Goal: Information Seeking & Learning: Learn about a topic

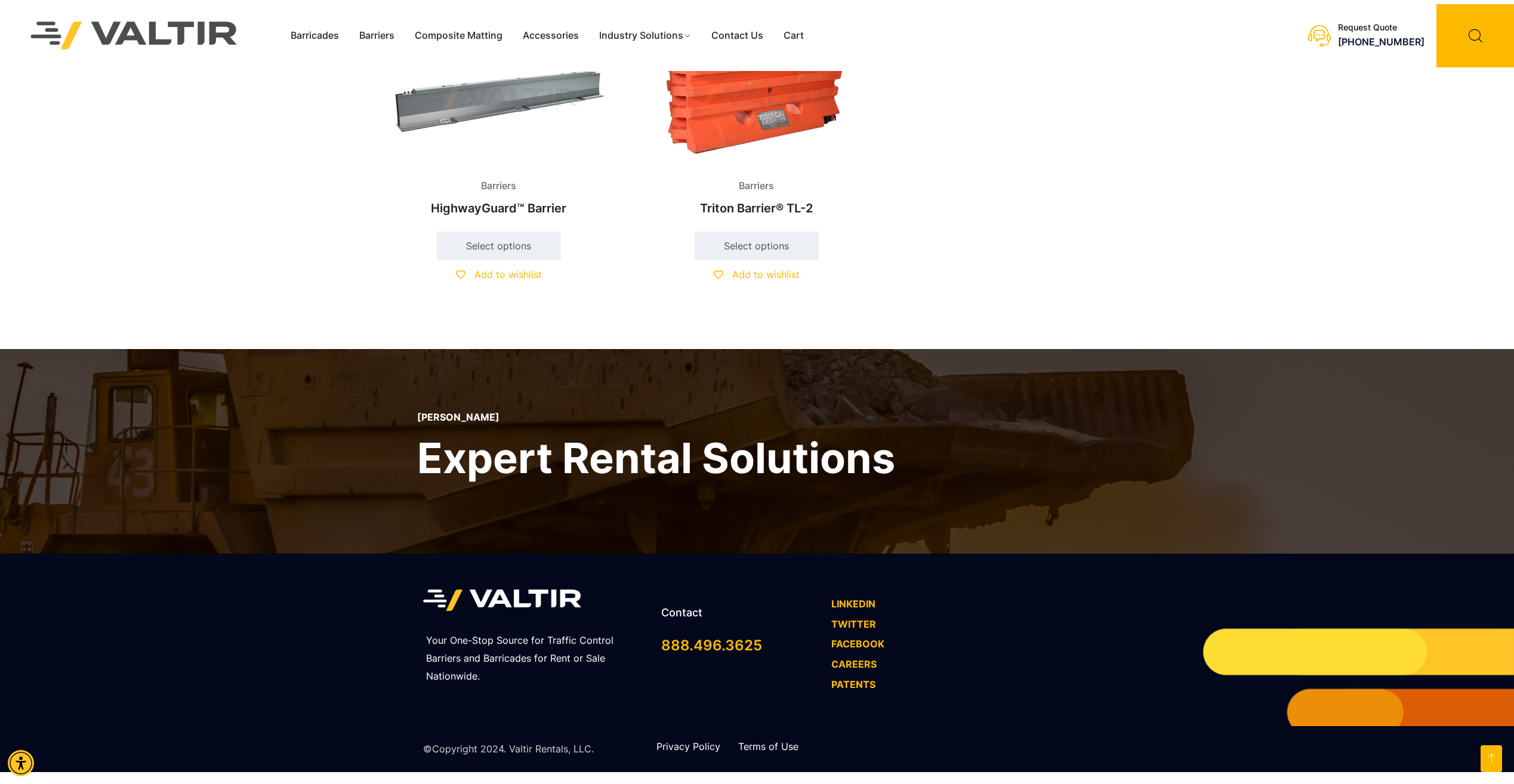
scroll to position [776, 0]
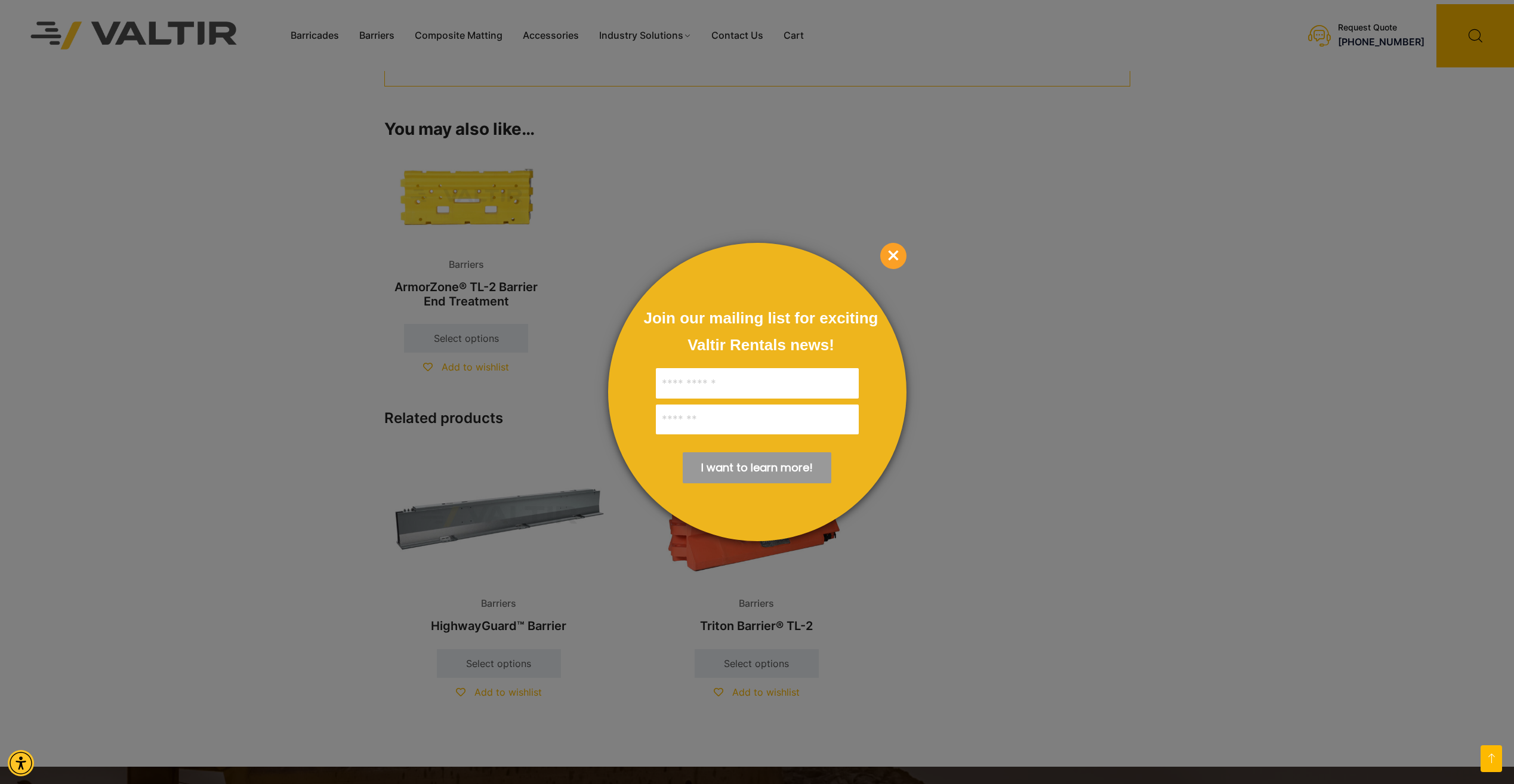
click at [889, 262] on span "×" at bounding box center [894, 256] width 27 height 27
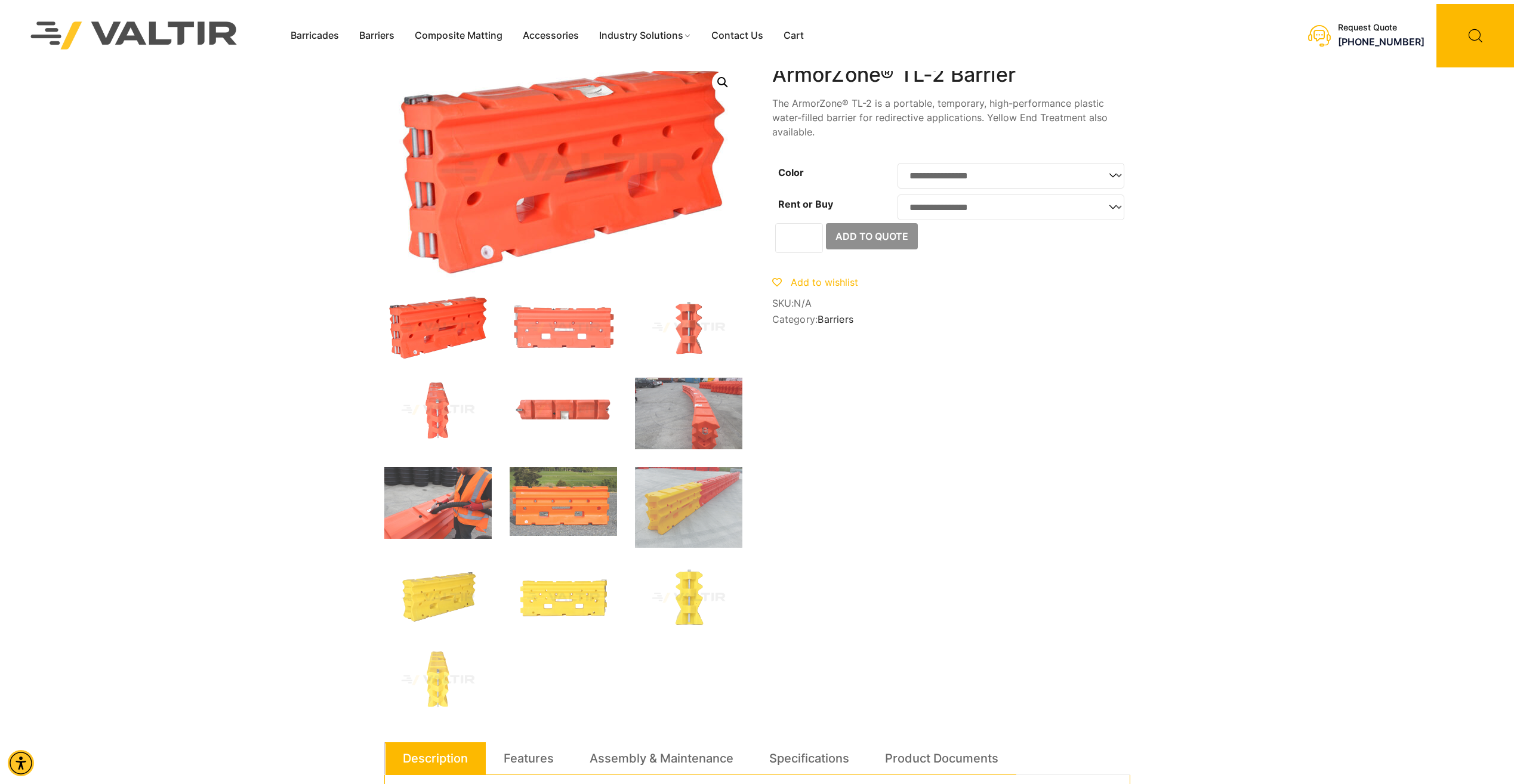
scroll to position [0, 0]
click at [544, 408] on img at bounding box center [562, 411] width 108 height 65
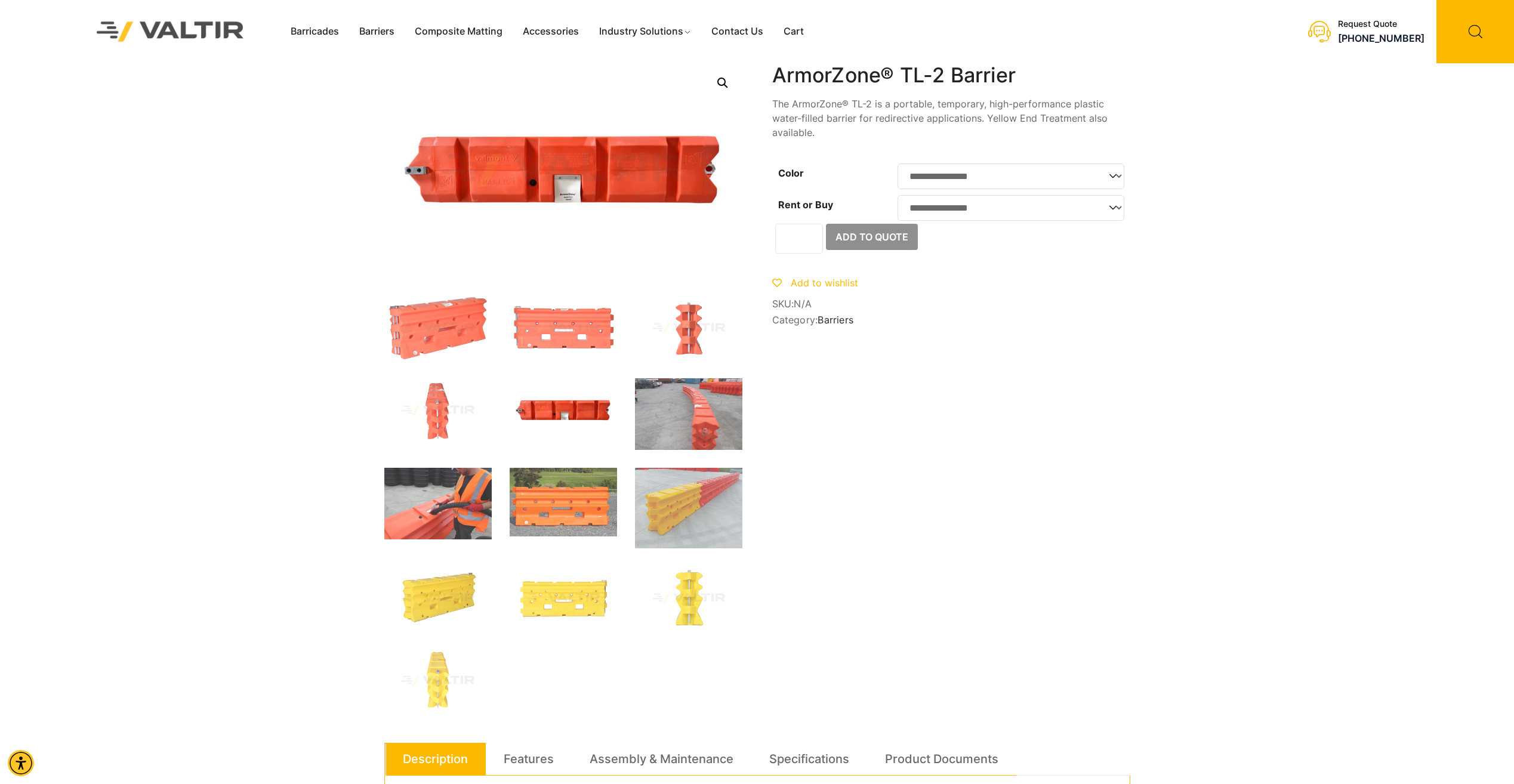
click at [437, 419] on img at bounding box center [438, 411] width 108 height 65
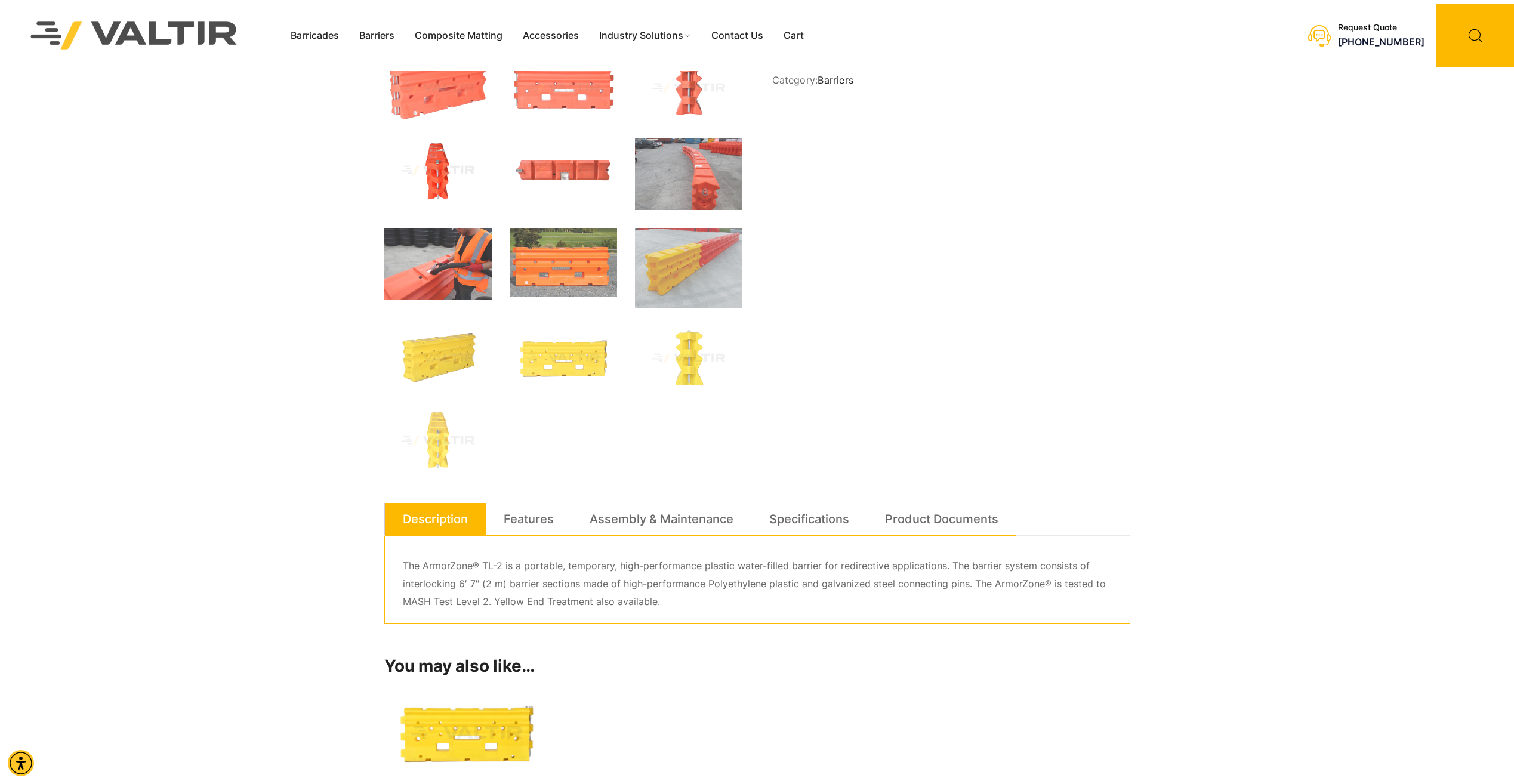
scroll to position [299, 0]
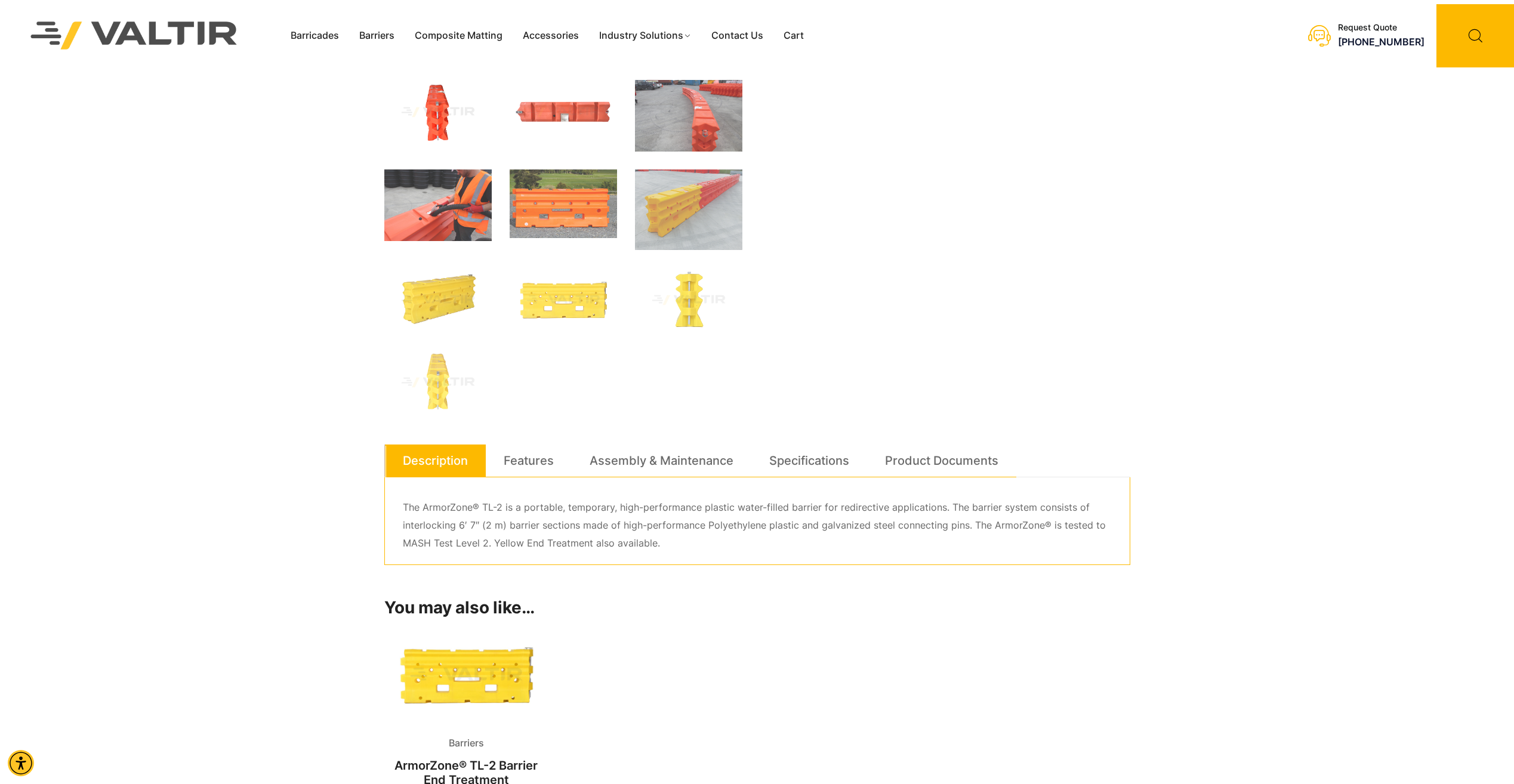
click at [785, 459] on link "Specifications" at bounding box center [809, 461] width 80 height 32
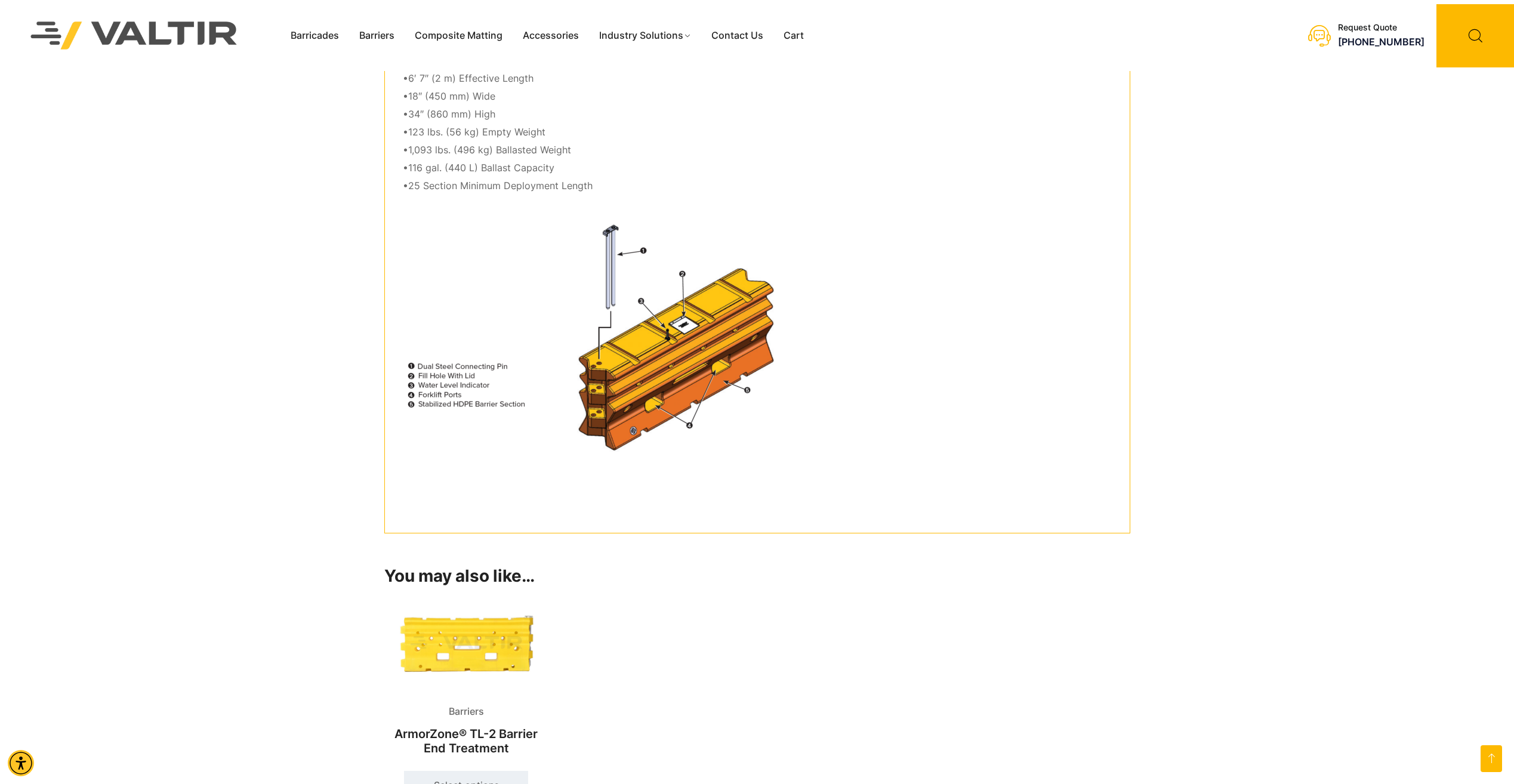
scroll to position [775, 0]
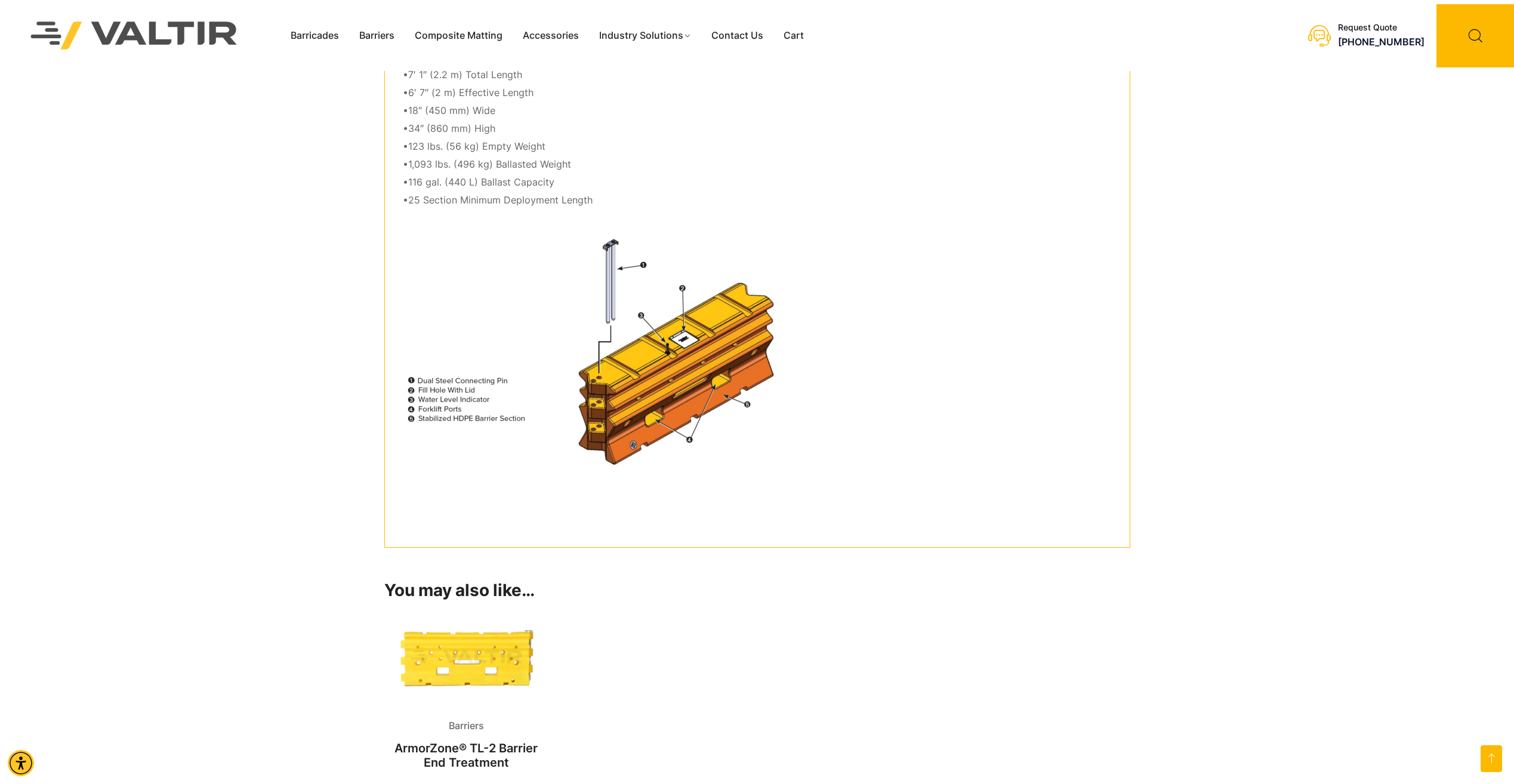
click at [1472, 31] on icon at bounding box center [1475, 35] width 78 height 63
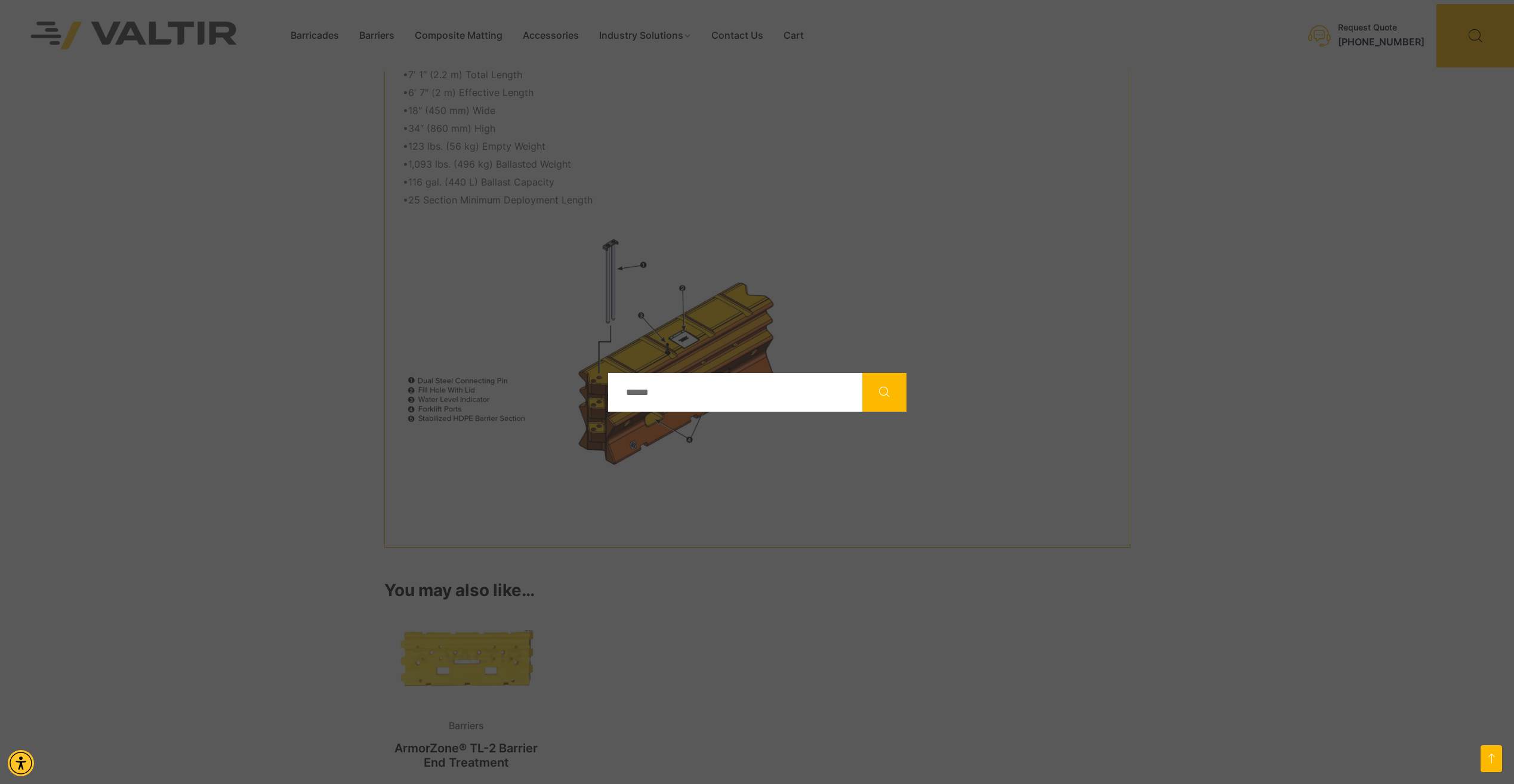
click at [706, 396] on input "Search" at bounding box center [735, 392] width 254 height 39
type input "*****"
click at [862, 373] on button "Search" at bounding box center [884, 392] width 44 height 39
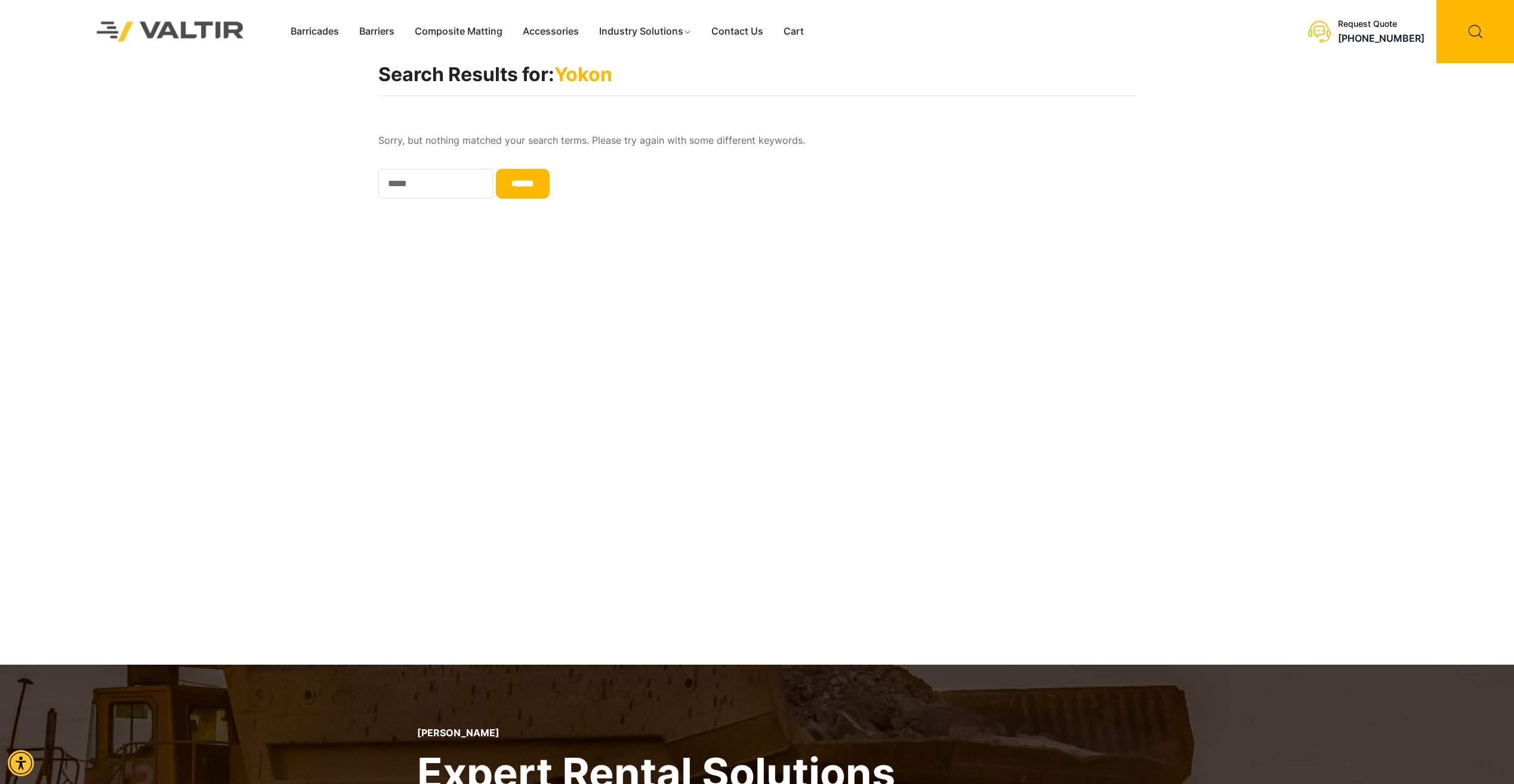
click at [549, 176] on input "******" at bounding box center [522, 183] width 53 height 29
type input "**********"
click at [549, 189] on input "******" at bounding box center [522, 183] width 53 height 29
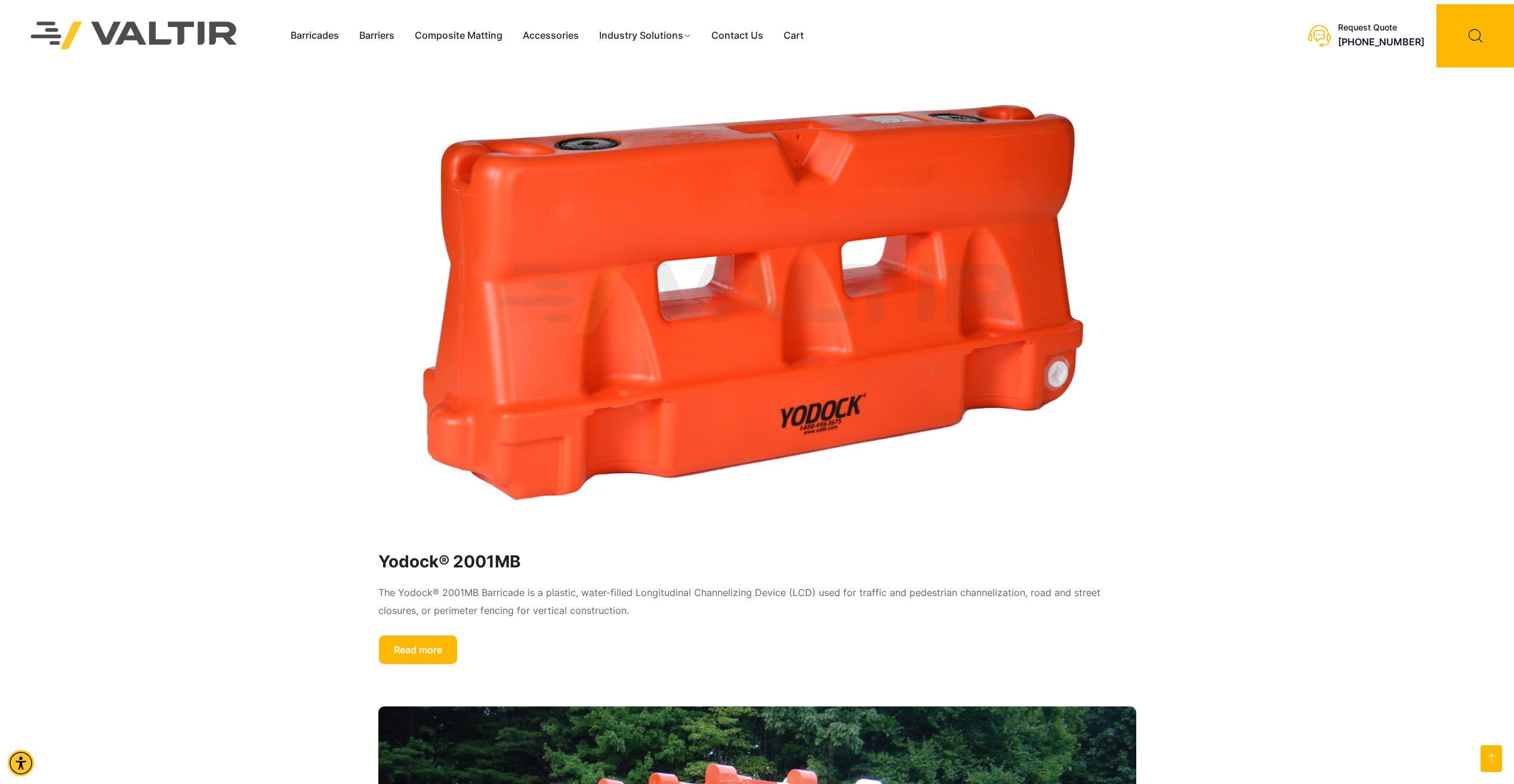
scroll to position [2029, 0]
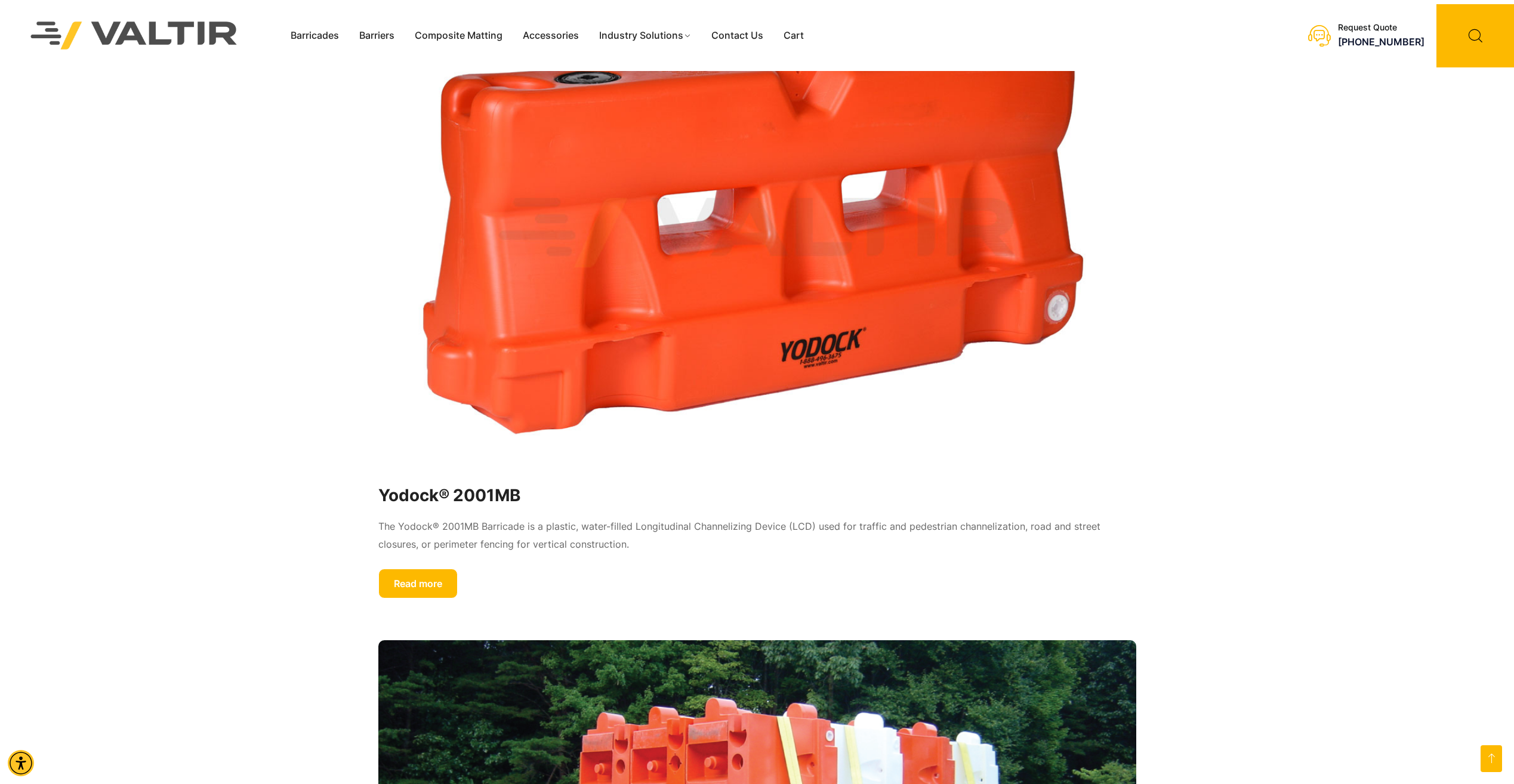
click at [426, 584] on link "Read more" at bounding box center [418, 583] width 79 height 29
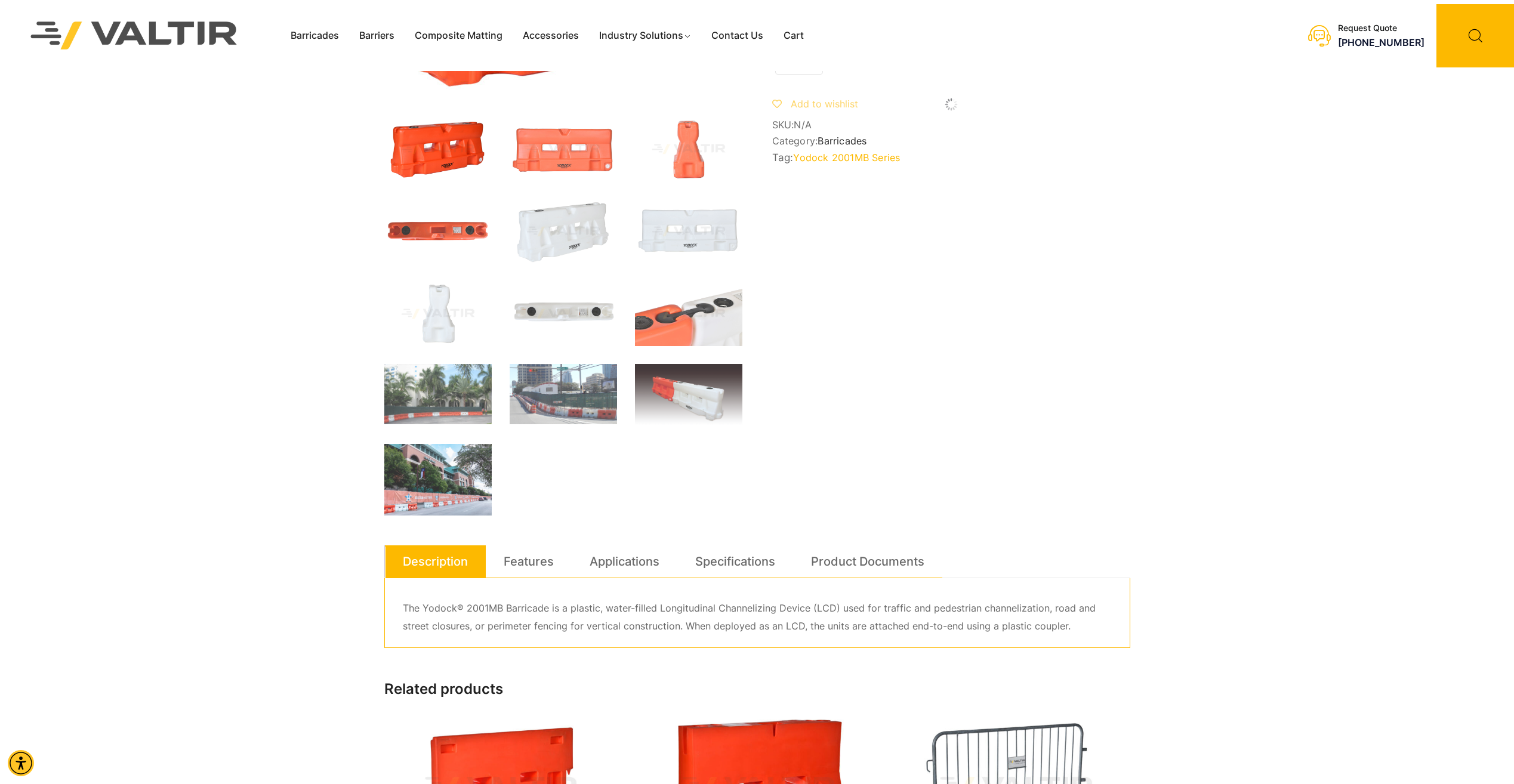
scroll to position [239, 0]
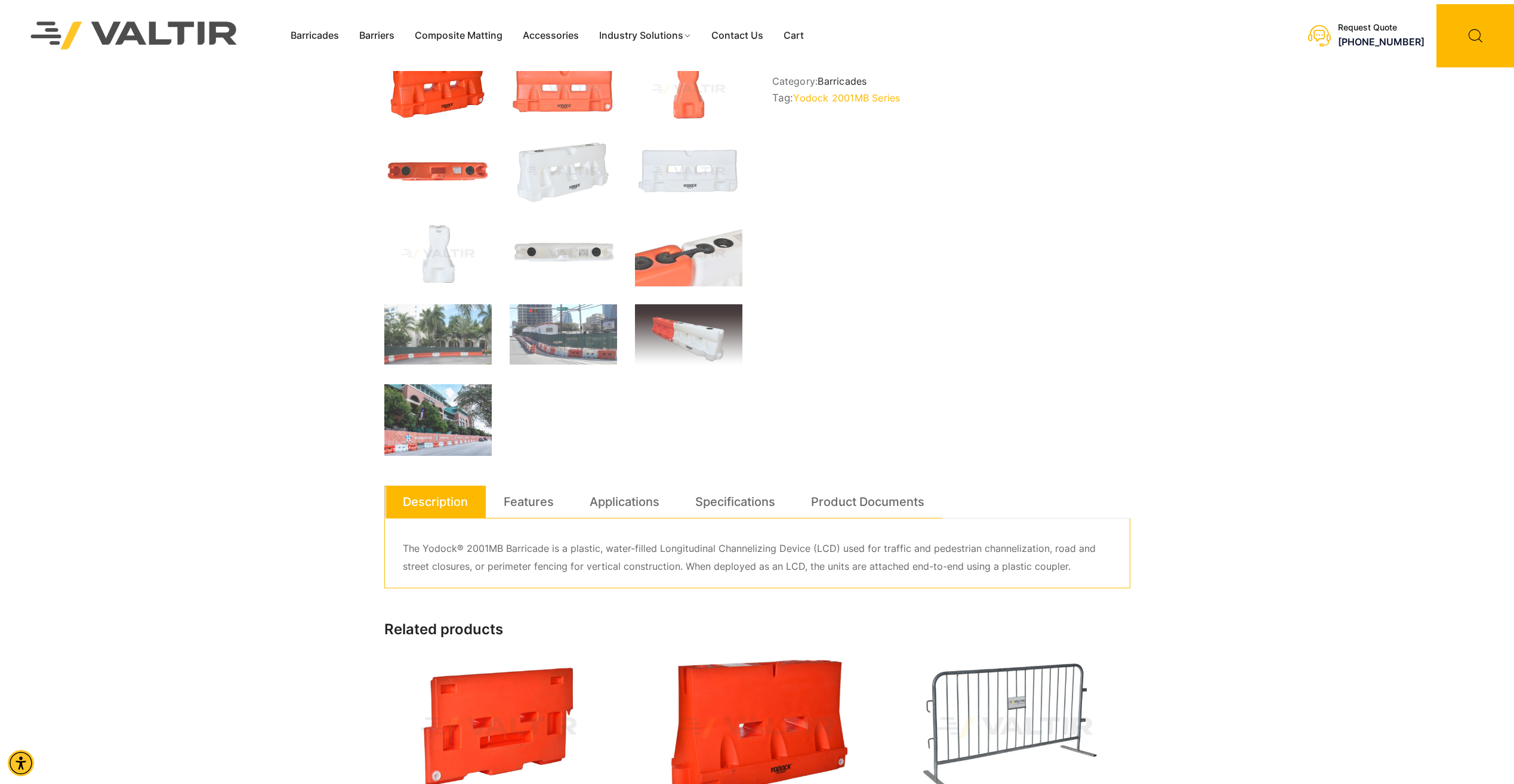
click at [623, 503] on link "Applications" at bounding box center [623, 501] width 69 height 32
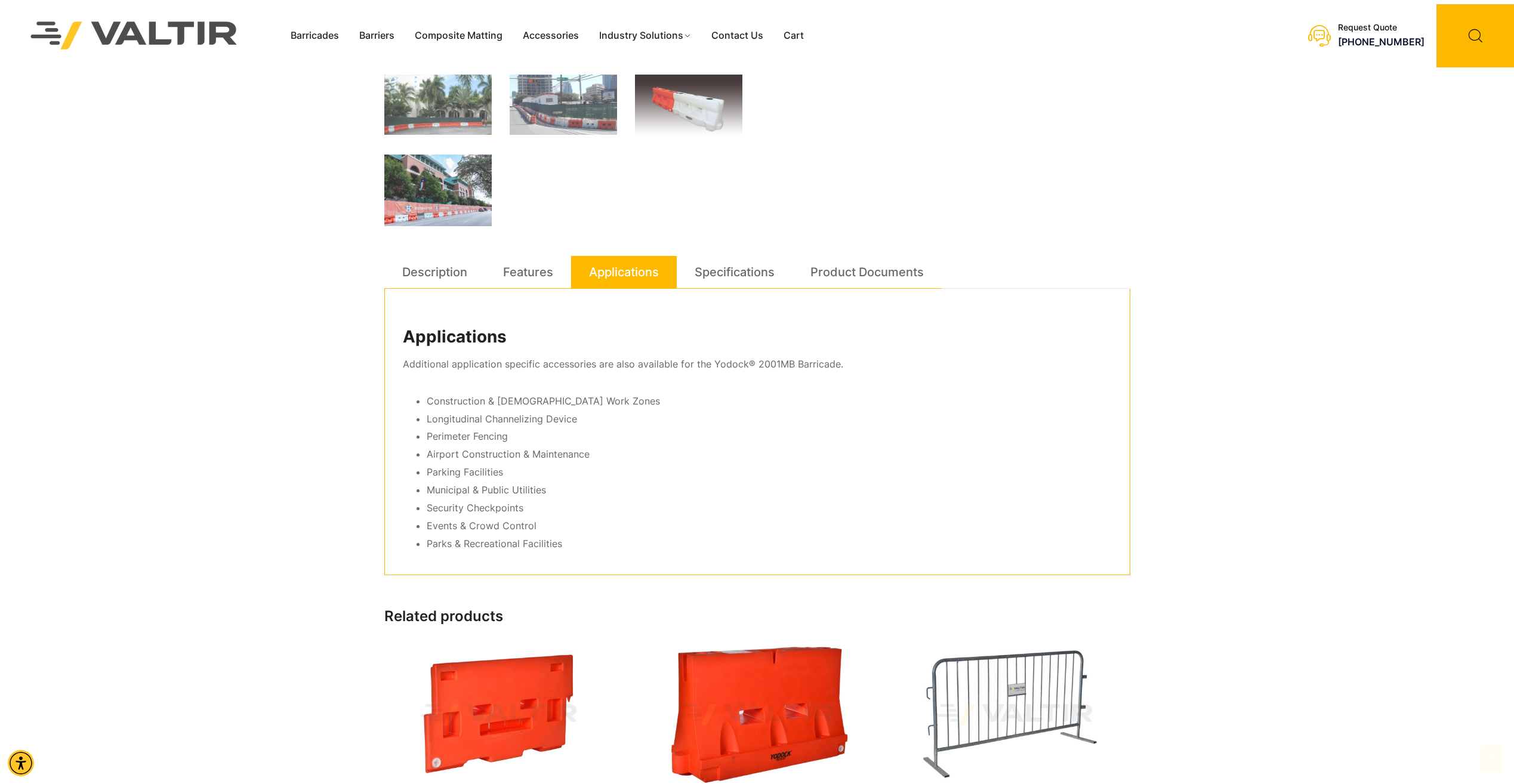
scroll to position [478, 0]
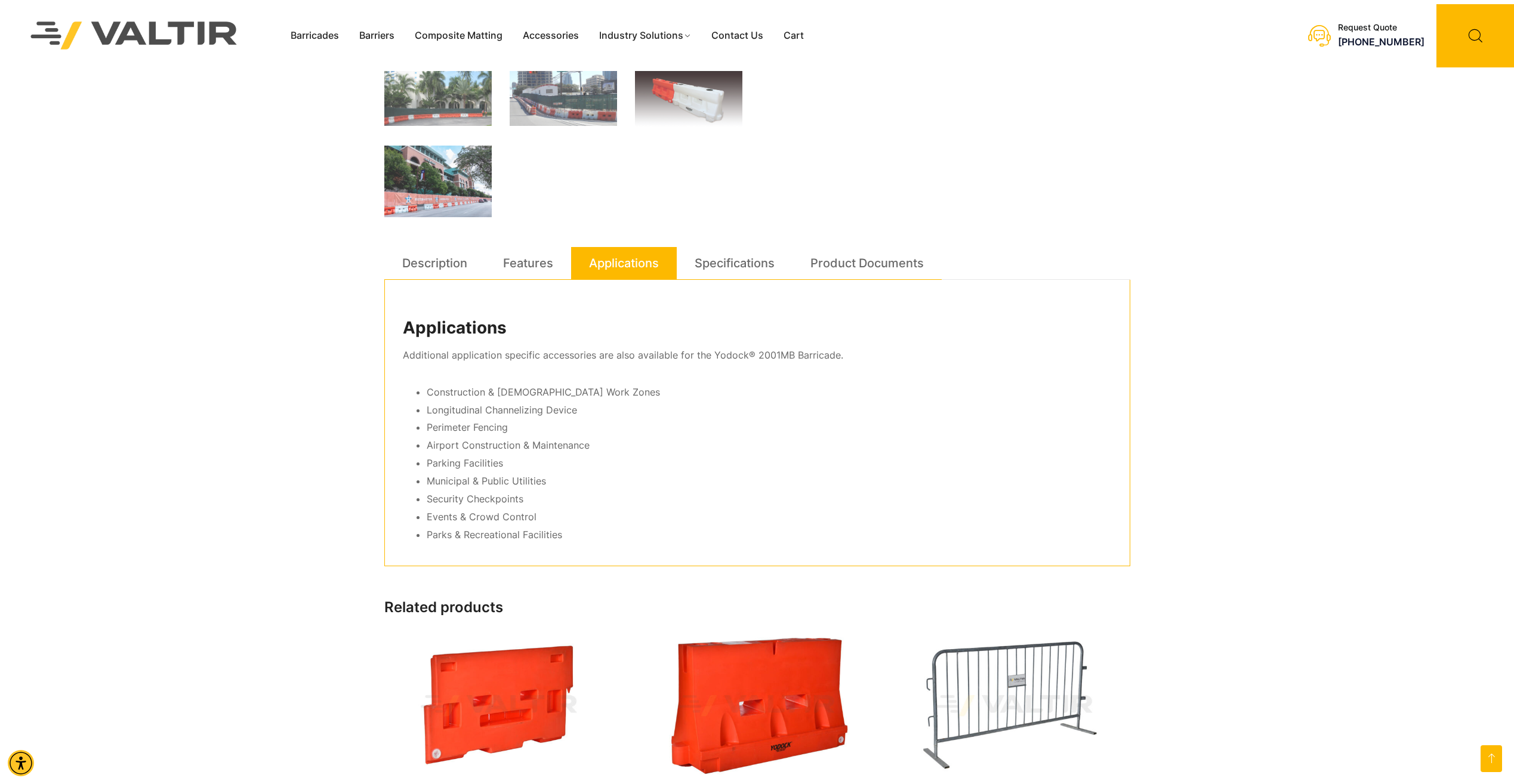
click at [728, 266] on link "Specifications" at bounding box center [735, 264] width 80 height 32
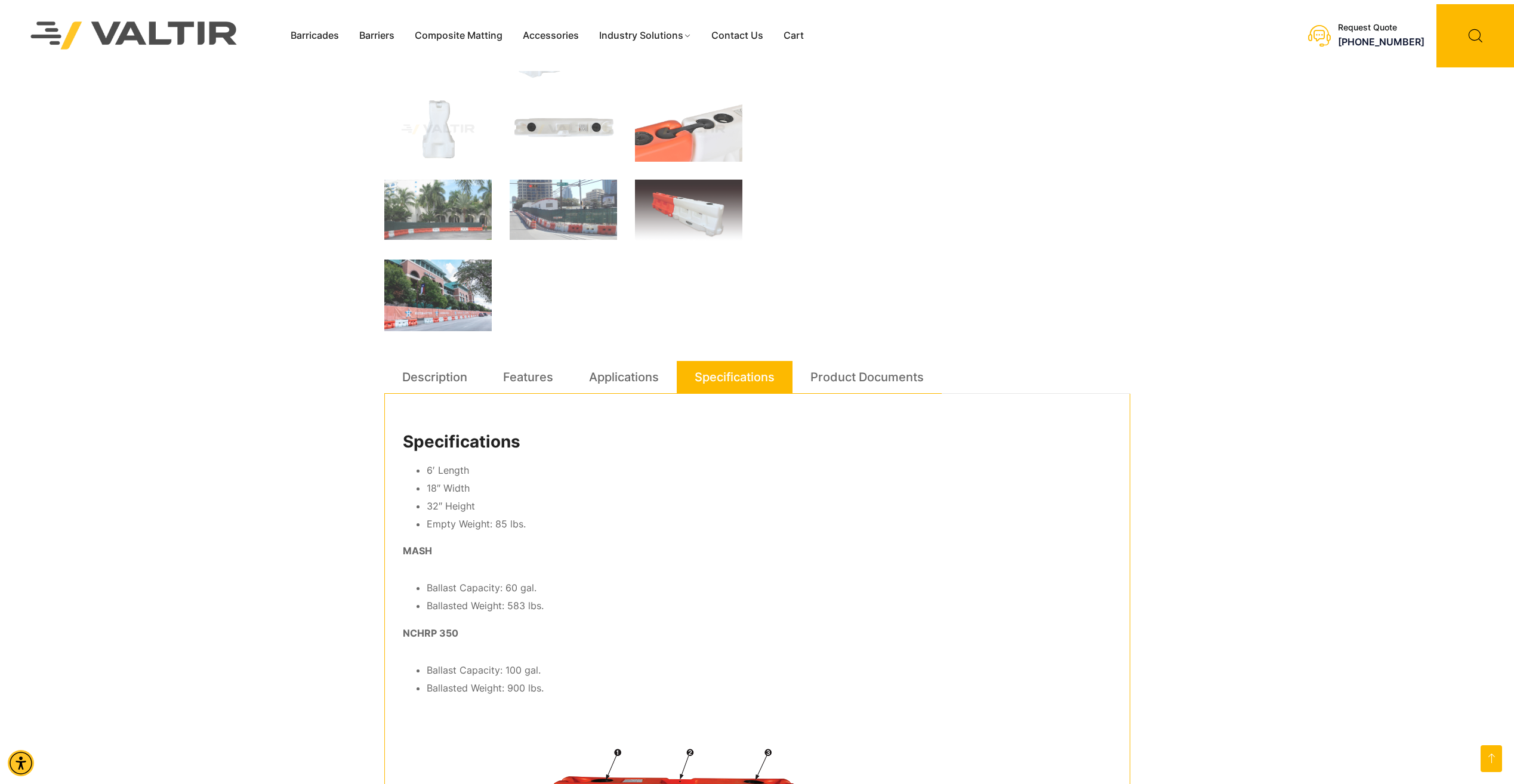
scroll to position [358, 0]
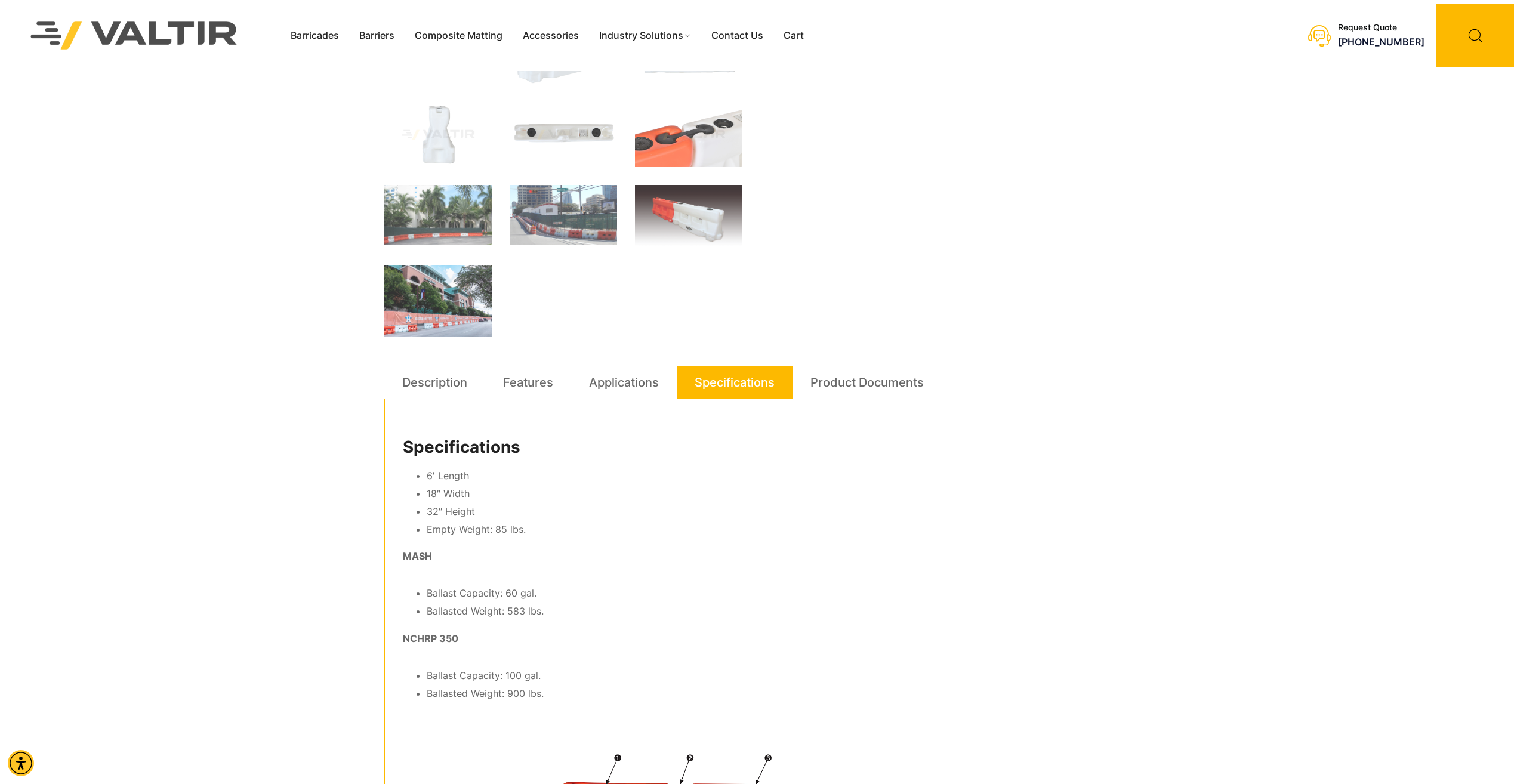
click at [849, 379] on link "Product Documents" at bounding box center [866, 382] width 113 height 32
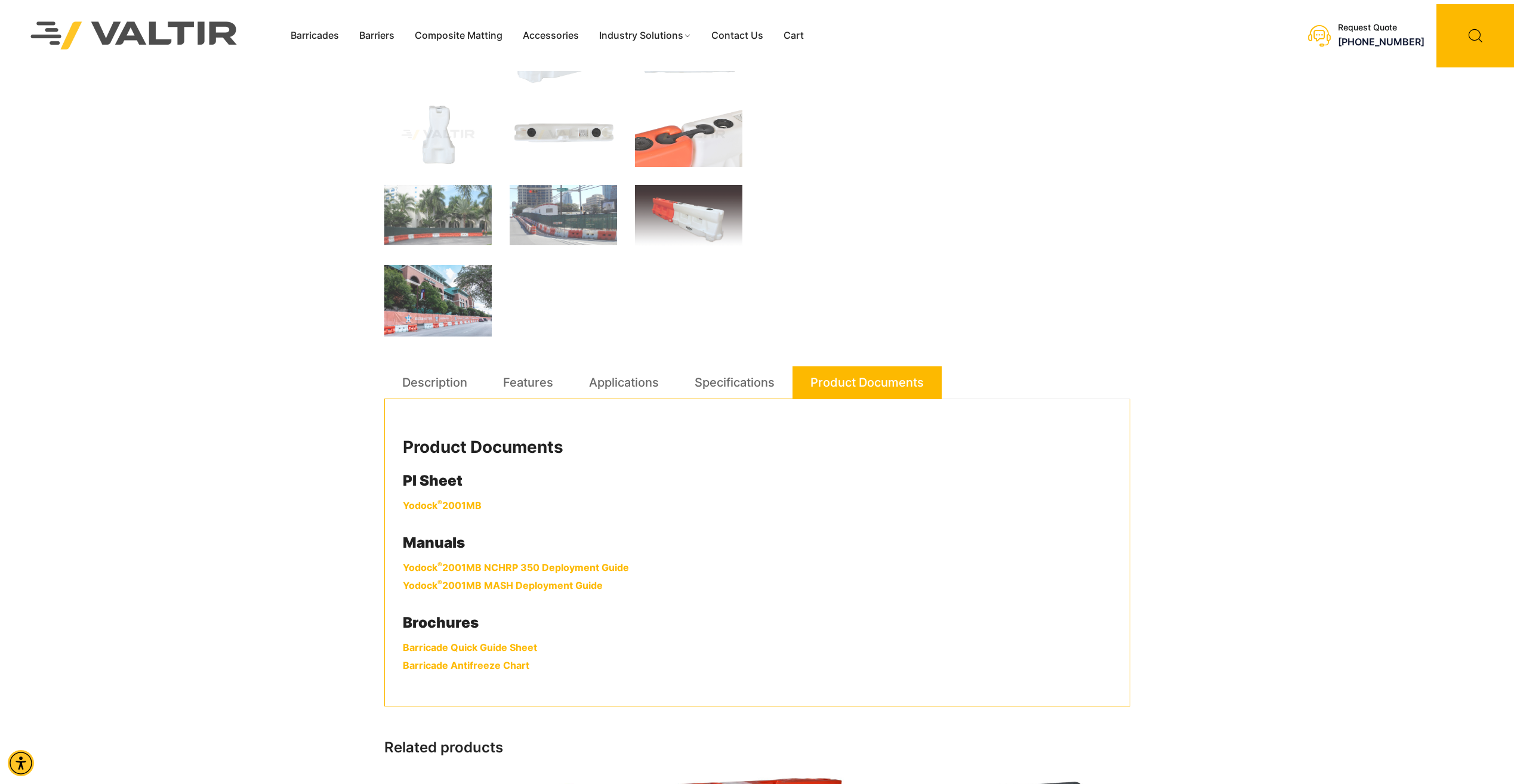
click at [464, 504] on link "Yodock ® 2001MB" at bounding box center [442, 505] width 79 height 12
click at [724, 382] on link "Specifications" at bounding box center [735, 382] width 80 height 32
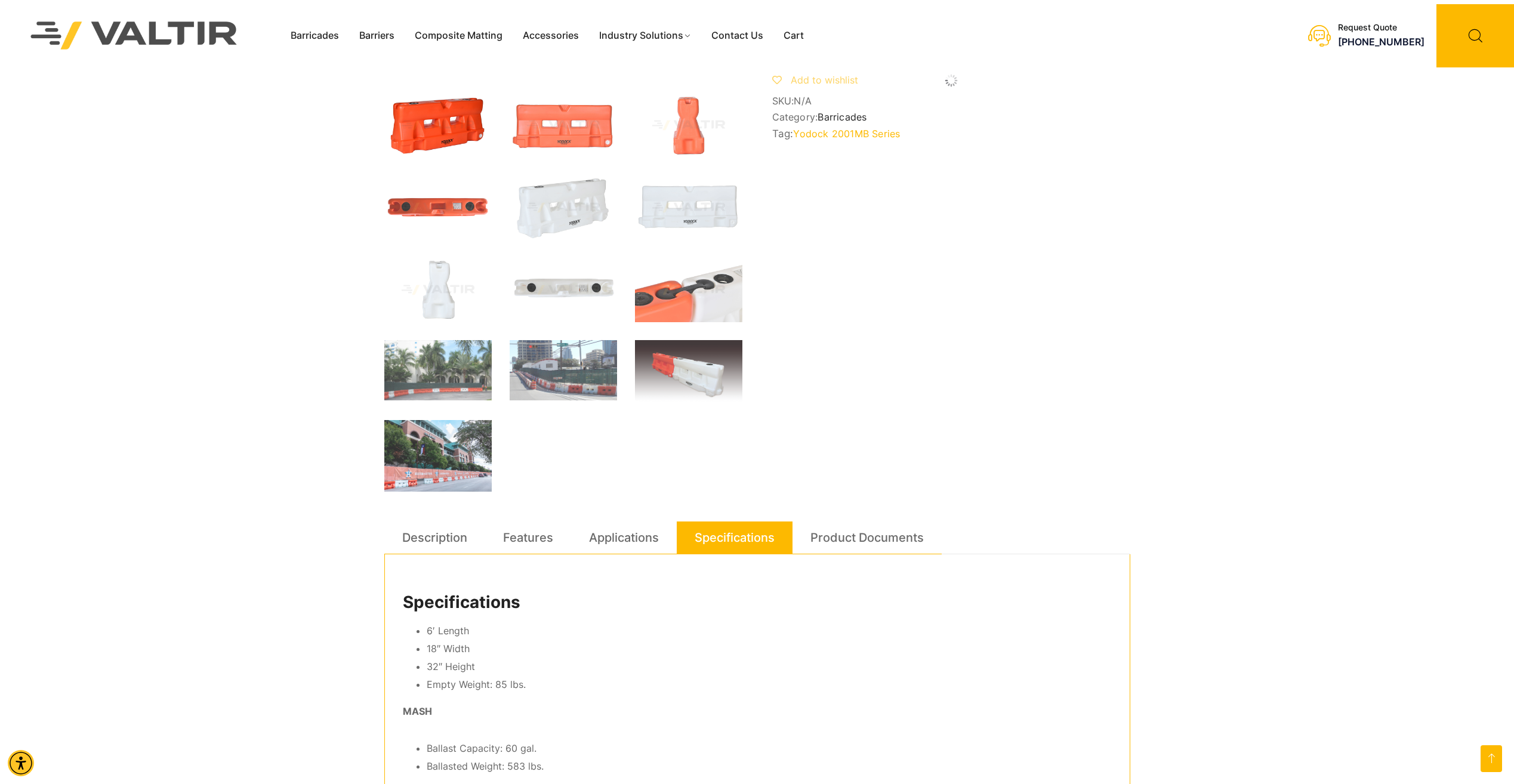
scroll to position [179, 0]
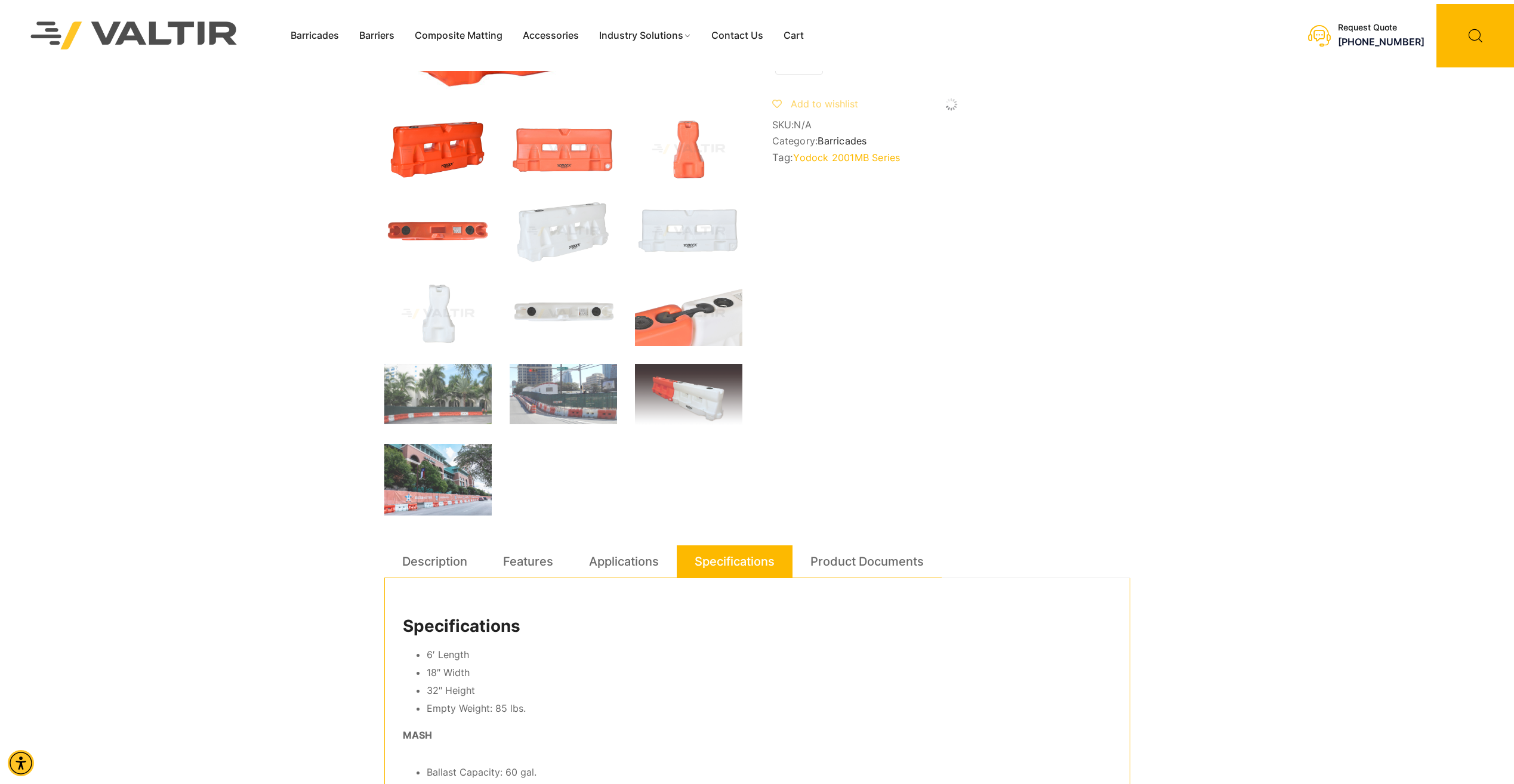
click at [832, 164] on link "Yodock 2001MB Series" at bounding box center [846, 157] width 107 height 12
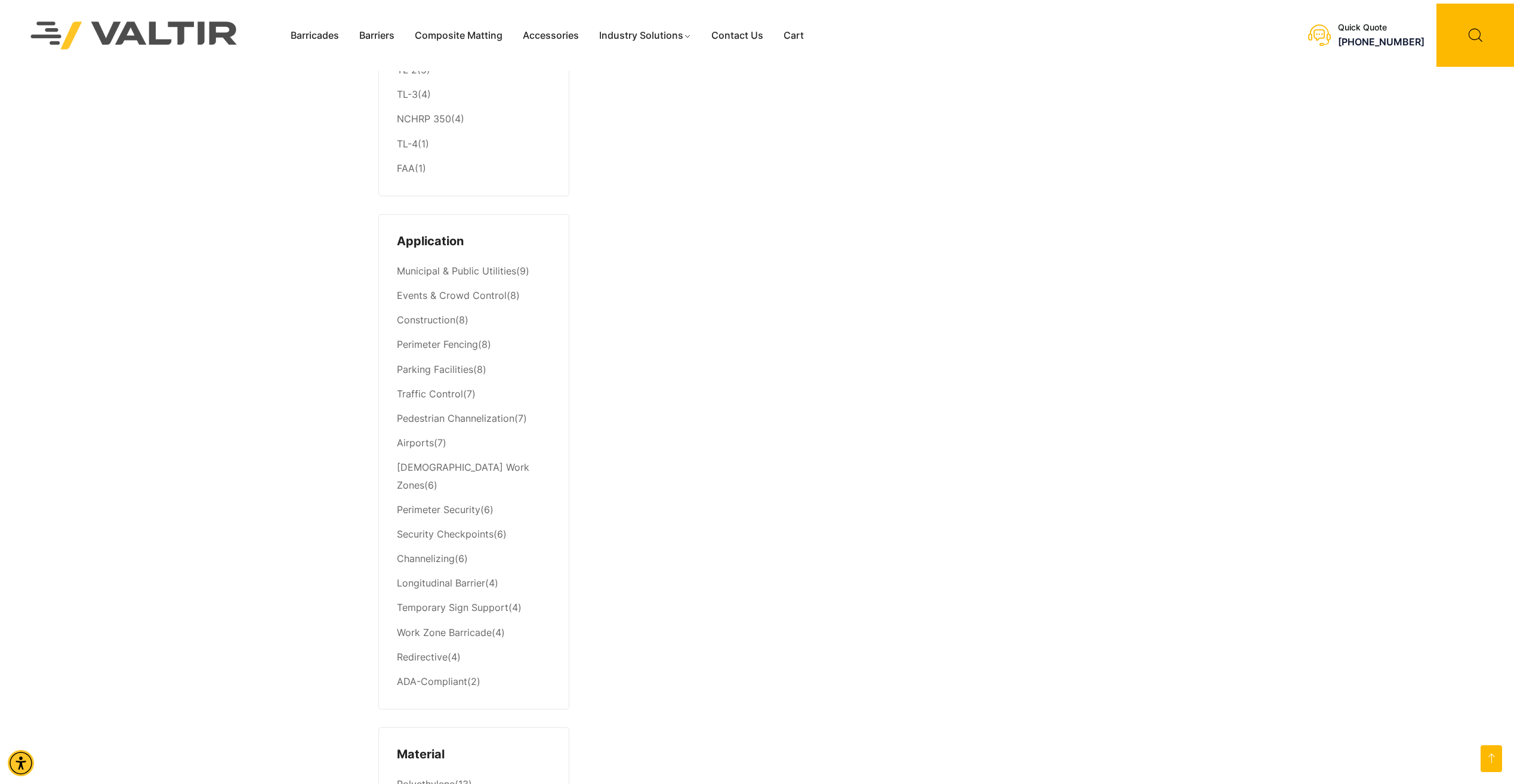
scroll to position [299, 0]
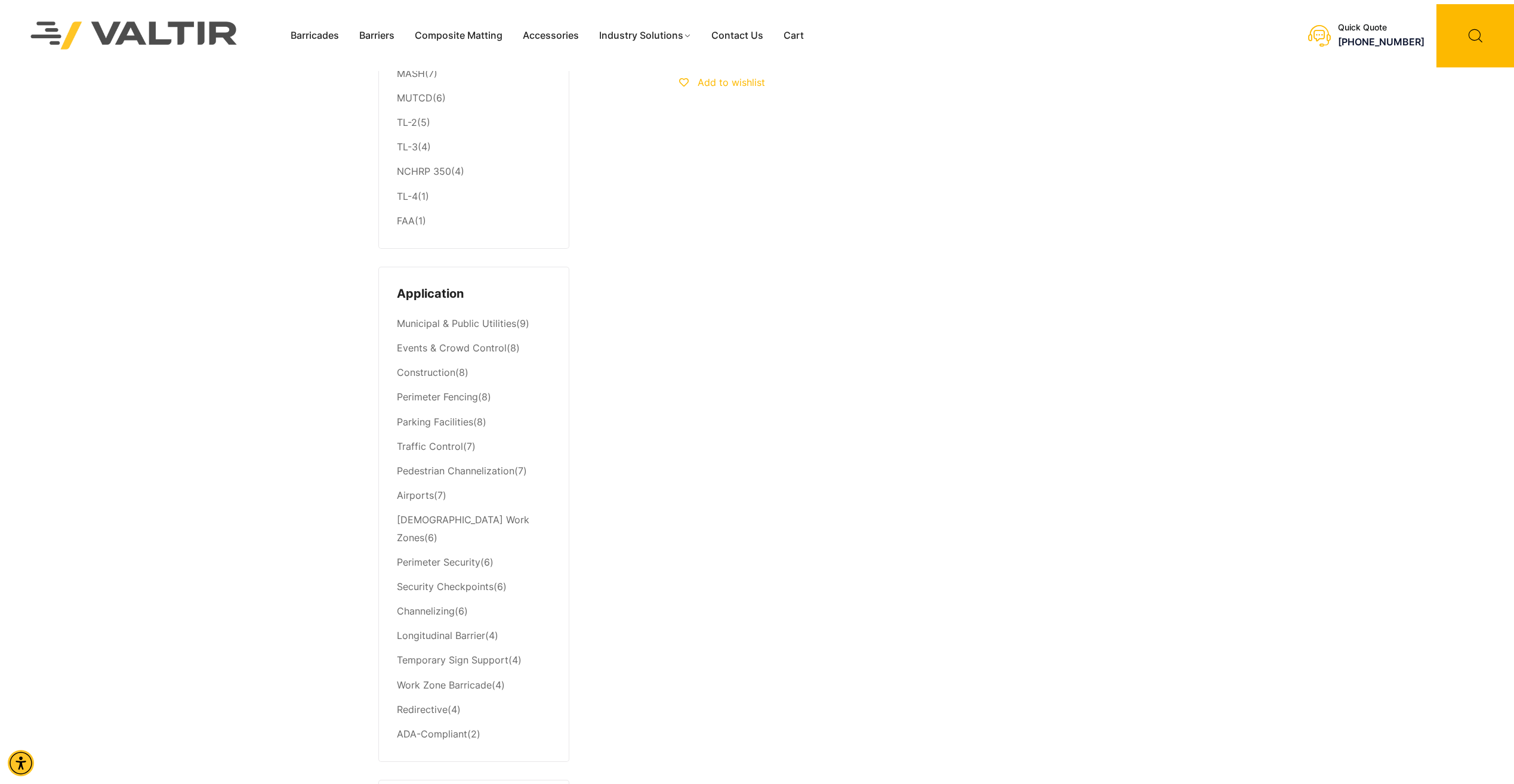
click at [434, 376] on link "Construction" at bounding box center [425, 372] width 58 height 12
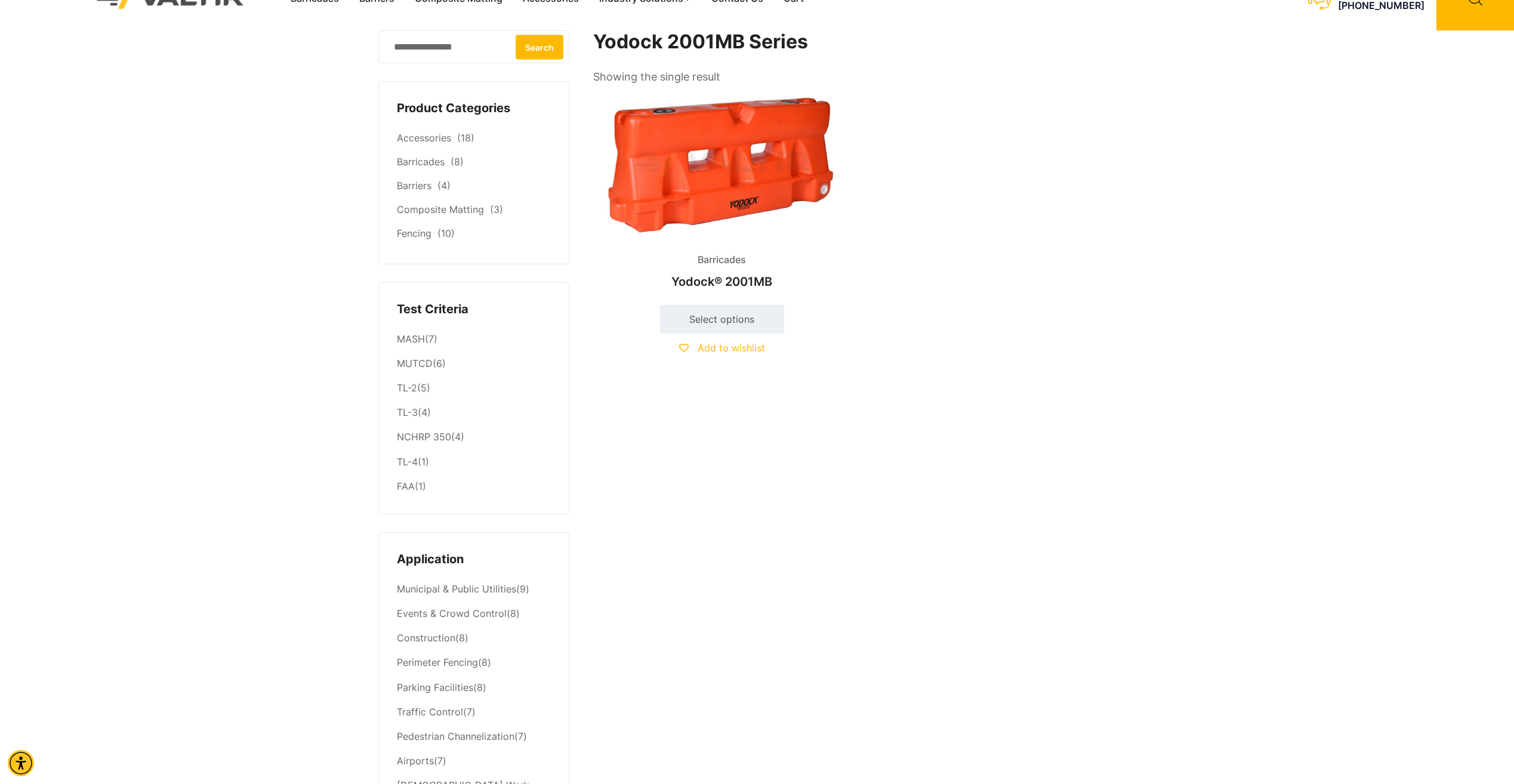
scroll to position [0, 0]
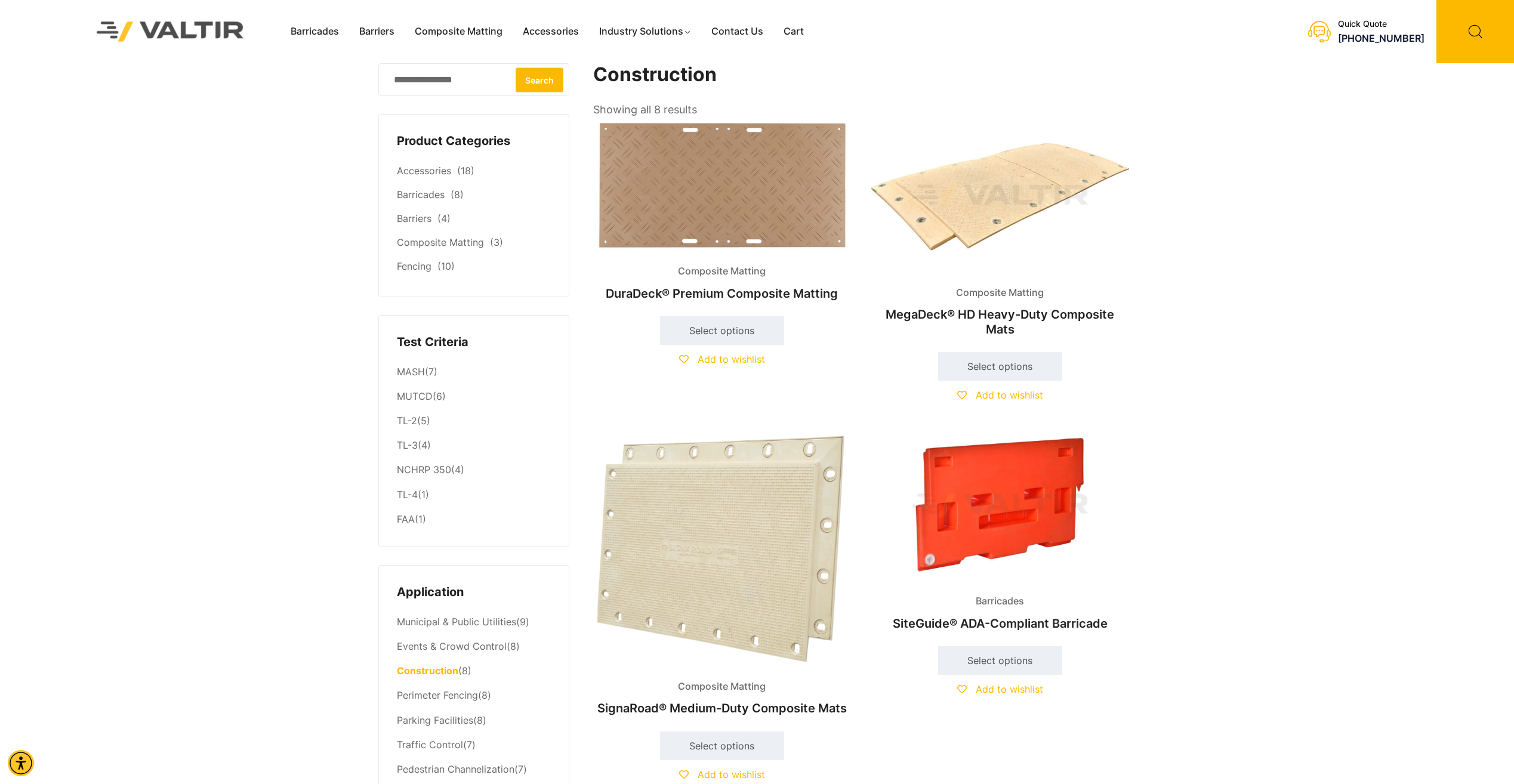
click at [443, 167] on link "Accessories" at bounding box center [423, 170] width 54 height 12
